Goal: Find specific page/section: Find specific page/section

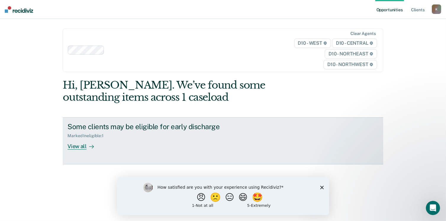
click at [78, 146] on div "View all" at bounding box center [84, 144] width 33 height 12
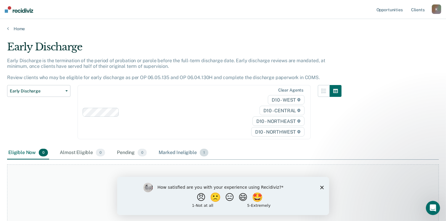
click at [179, 151] on div "Marked Ineligible 1" at bounding box center [184, 152] width 52 height 13
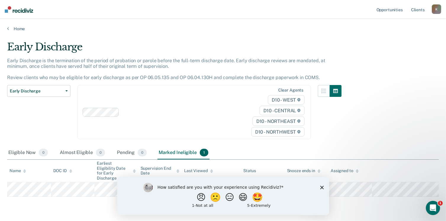
click at [323, 186] on polygon "Close survey" at bounding box center [322, 187] width 4 height 4
